Goal: Information Seeking & Learning: Learn about a topic

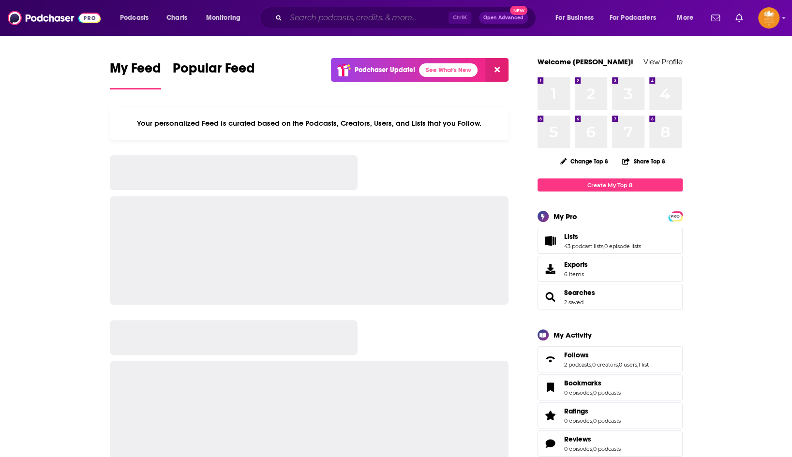
click at [297, 12] on input "Search podcasts, credits, & more..." at bounding box center [367, 17] width 163 height 15
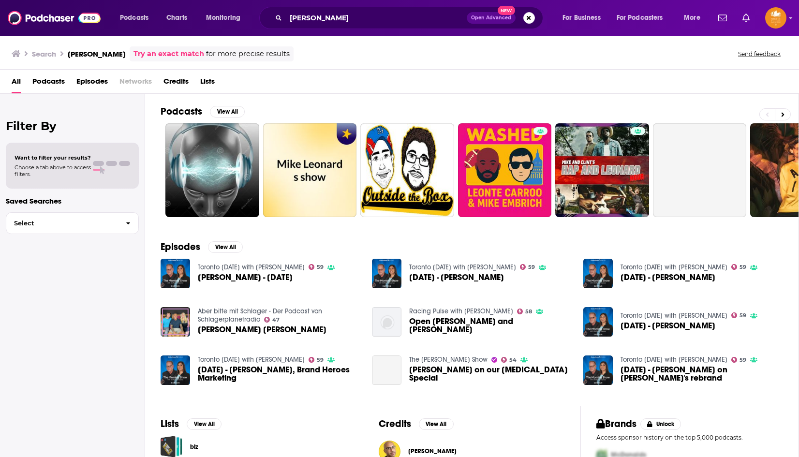
click at [48, 81] on span "Podcasts" at bounding box center [48, 84] width 32 height 20
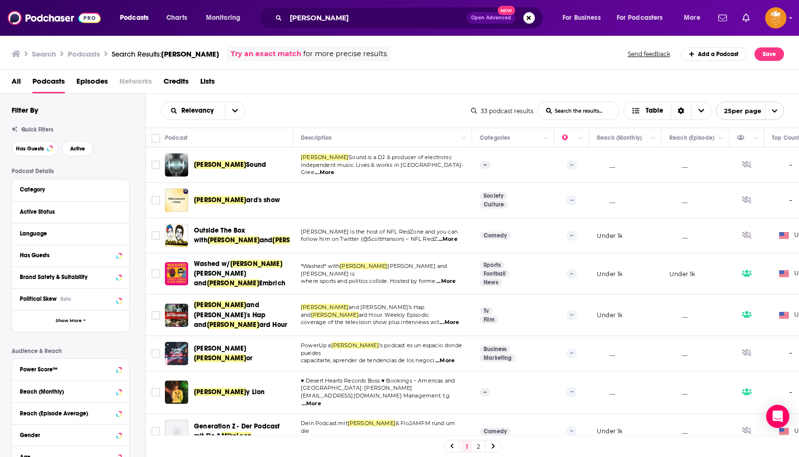
click at [13, 77] on span "All" at bounding box center [16, 84] width 9 height 20
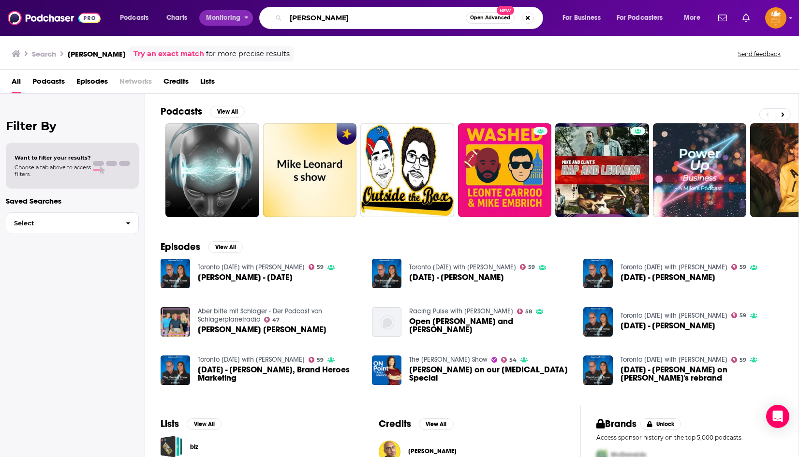
drag, startPoint x: 335, startPoint y: 18, endPoint x: 208, endPoint y: 14, distance: 127.3
click at [210, 13] on div "Podcasts Charts Monitoring [PERSON_NAME] Open Advanced New For Business For Pod…" at bounding box center [411, 18] width 597 height 22
type input "can we please talk"
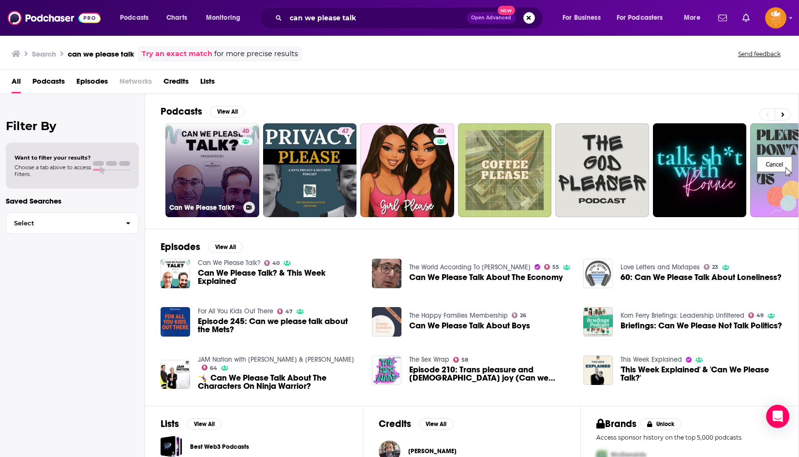
click at [216, 183] on link "40 Can We Please Talk?" at bounding box center [212, 170] width 94 height 94
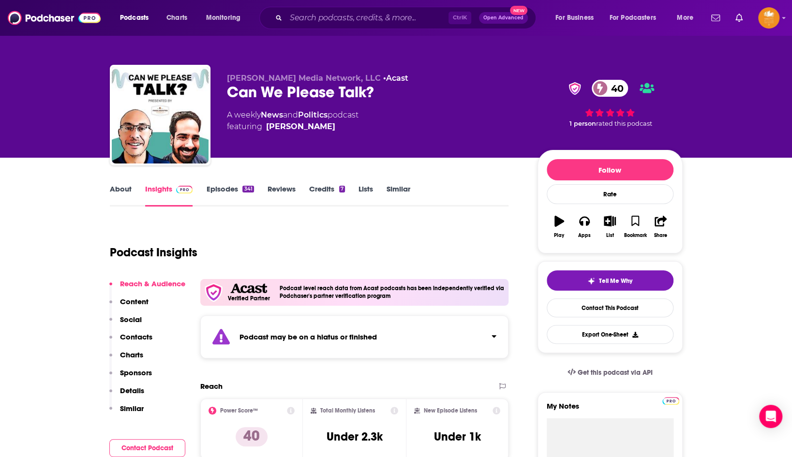
click at [118, 187] on link "About" at bounding box center [121, 195] width 22 height 22
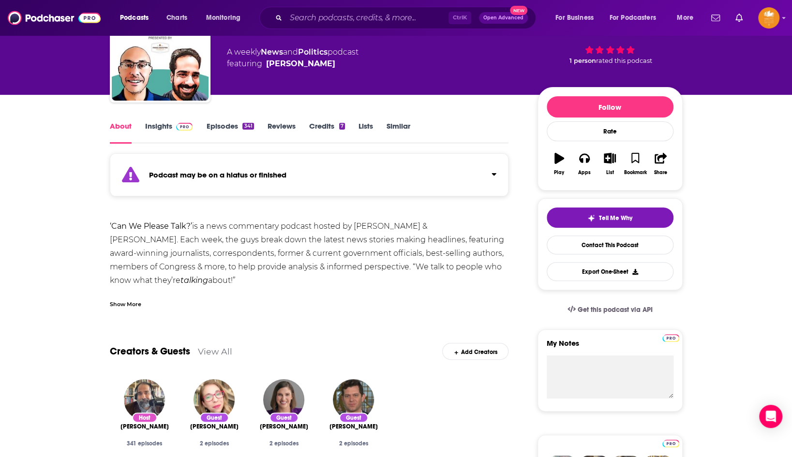
scroll to position [97, 0]
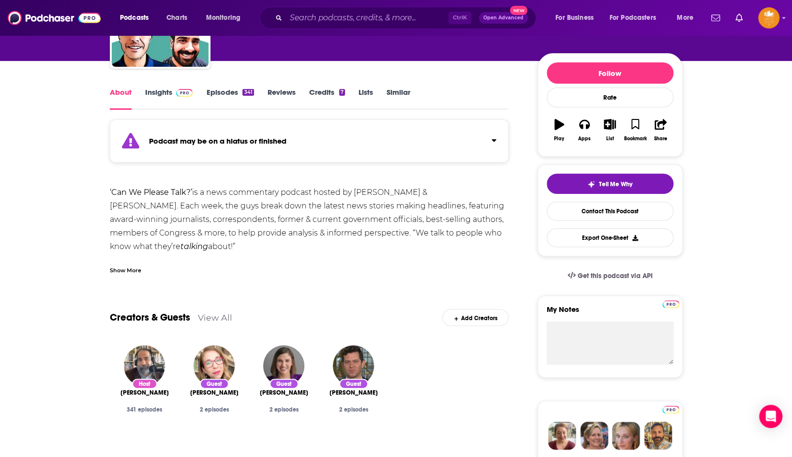
drag, startPoint x: 149, startPoint y: 250, endPoint x: 76, endPoint y: 196, distance: 90.8
copy div "‘Can We Please Talk?’ is a news commentary podcast hosted by [PERSON_NAME] & [P…"
click at [160, 92] on link "Insights" at bounding box center [169, 99] width 48 height 22
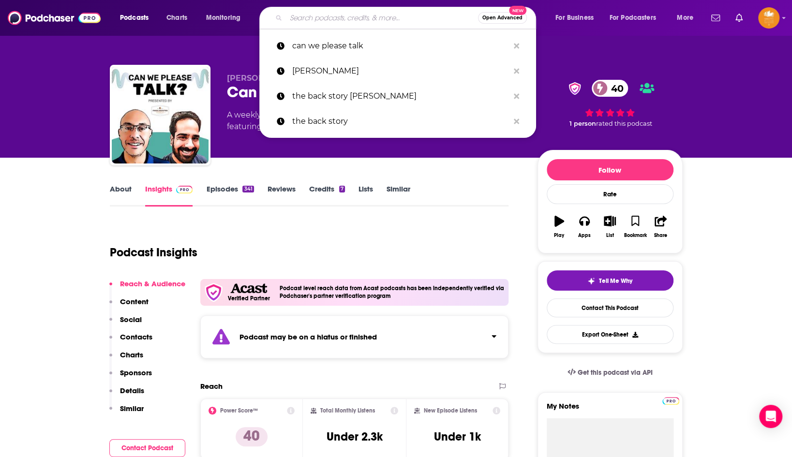
click at [336, 16] on input "Search podcasts, credits, & more..." at bounding box center [382, 17] width 192 height 15
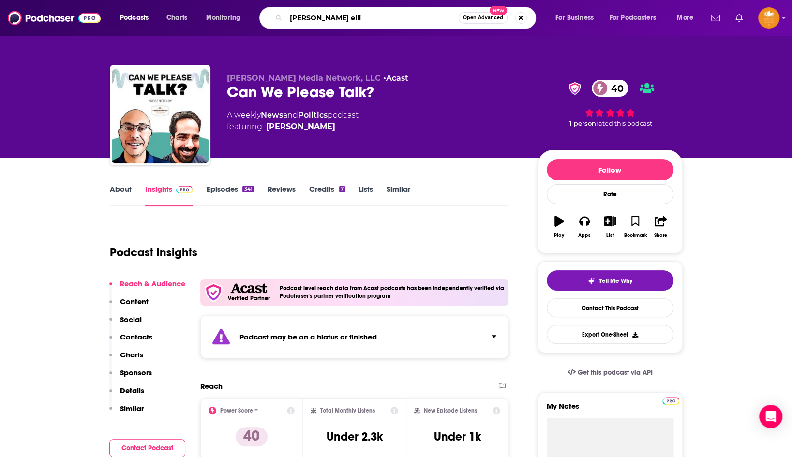
type input "[PERSON_NAME]"
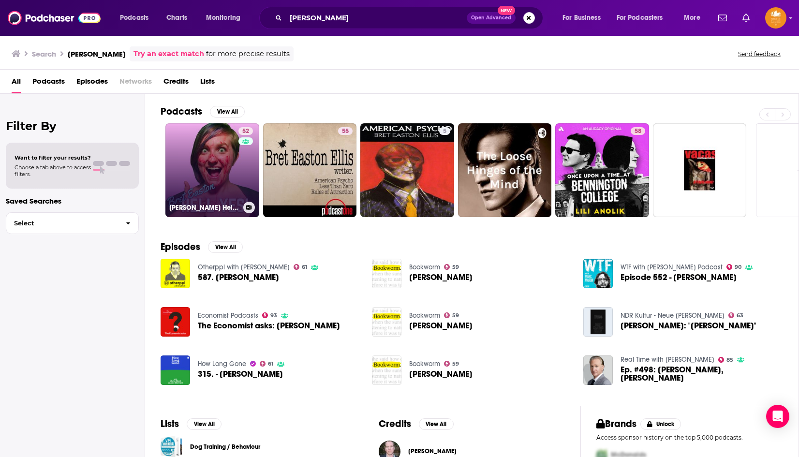
click at [184, 177] on link "52 [PERSON_NAME] Hell Yes: A [PERSON_NAME] Fancast" at bounding box center [212, 170] width 94 height 94
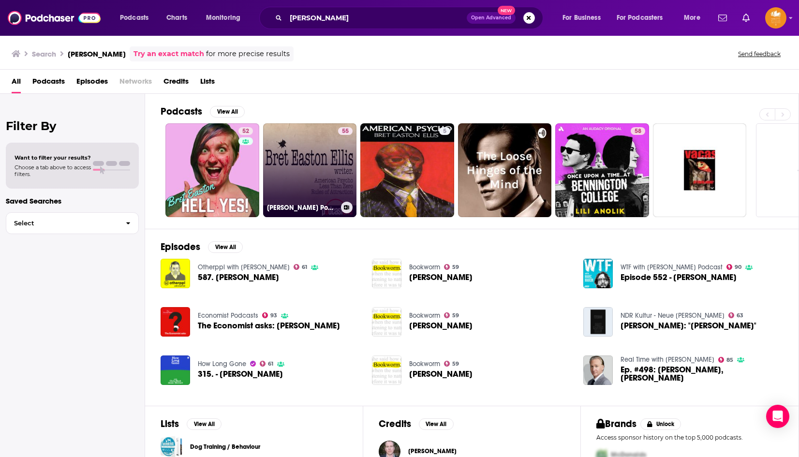
click at [296, 183] on link "55 [PERSON_NAME] Podcast" at bounding box center [310, 170] width 94 height 94
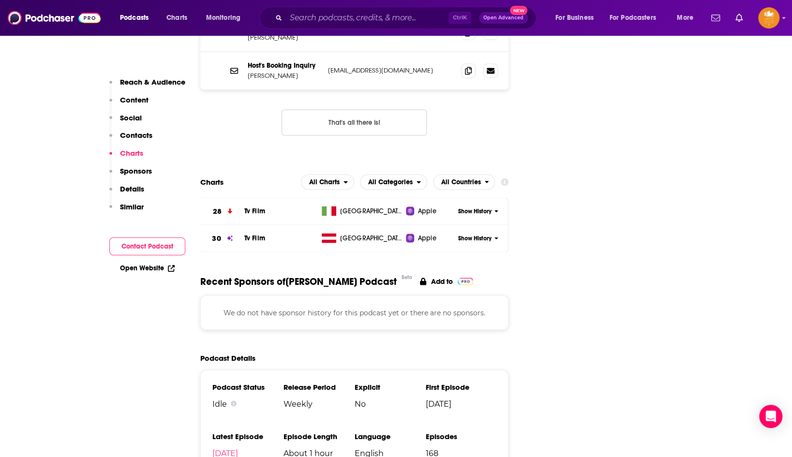
scroll to position [1016, 0]
